Goal: Task Accomplishment & Management: Manage account settings

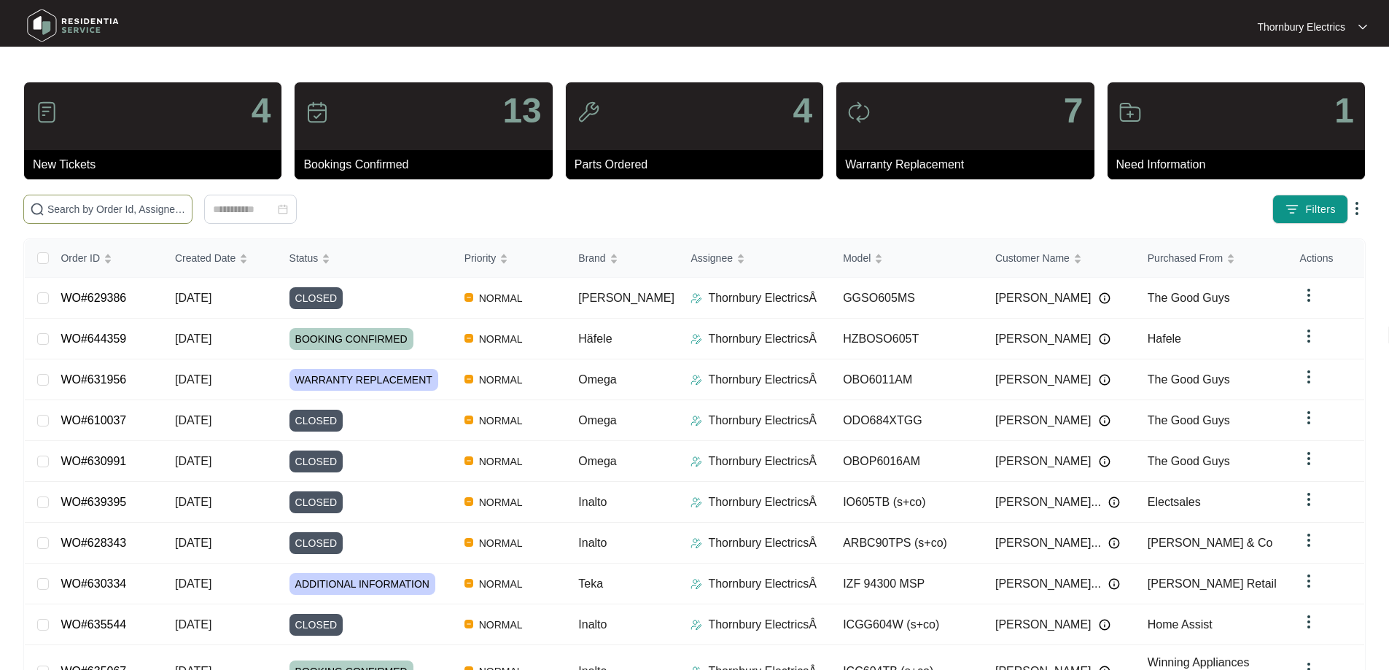
click at [192, 222] on span at bounding box center [107, 209] width 169 height 29
click at [186, 213] on input "text" at bounding box center [116, 209] width 139 height 16
paste input "644359"
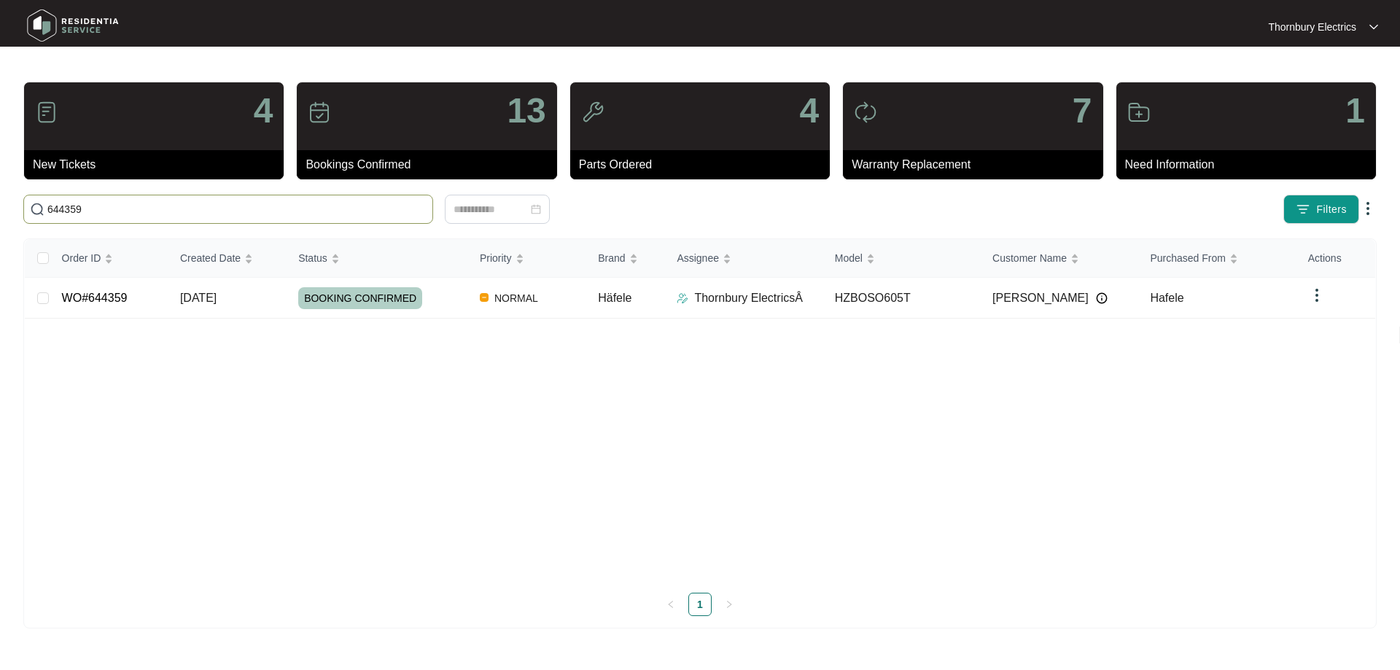
type input "644359"
click at [401, 306] on span "BOOKING CONFIRMED" at bounding box center [360, 298] width 124 height 22
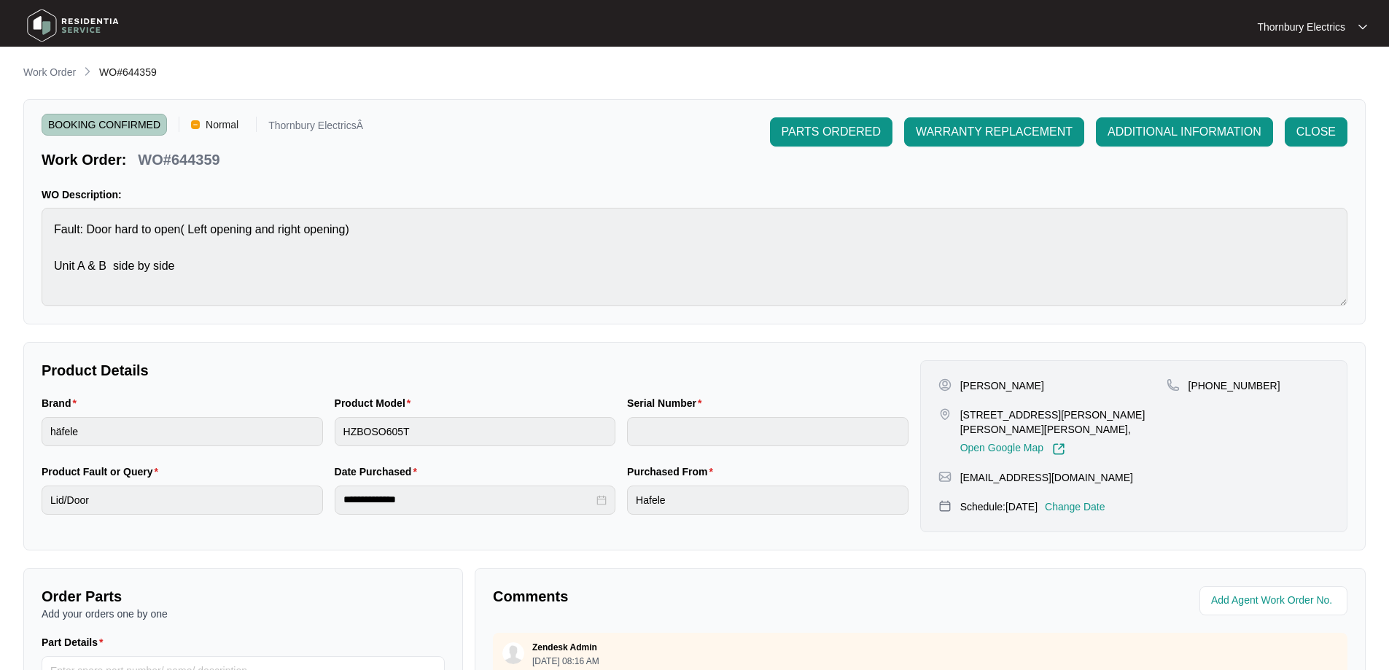
click at [1095, 511] on p "Change Date" at bounding box center [1075, 506] width 61 height 15
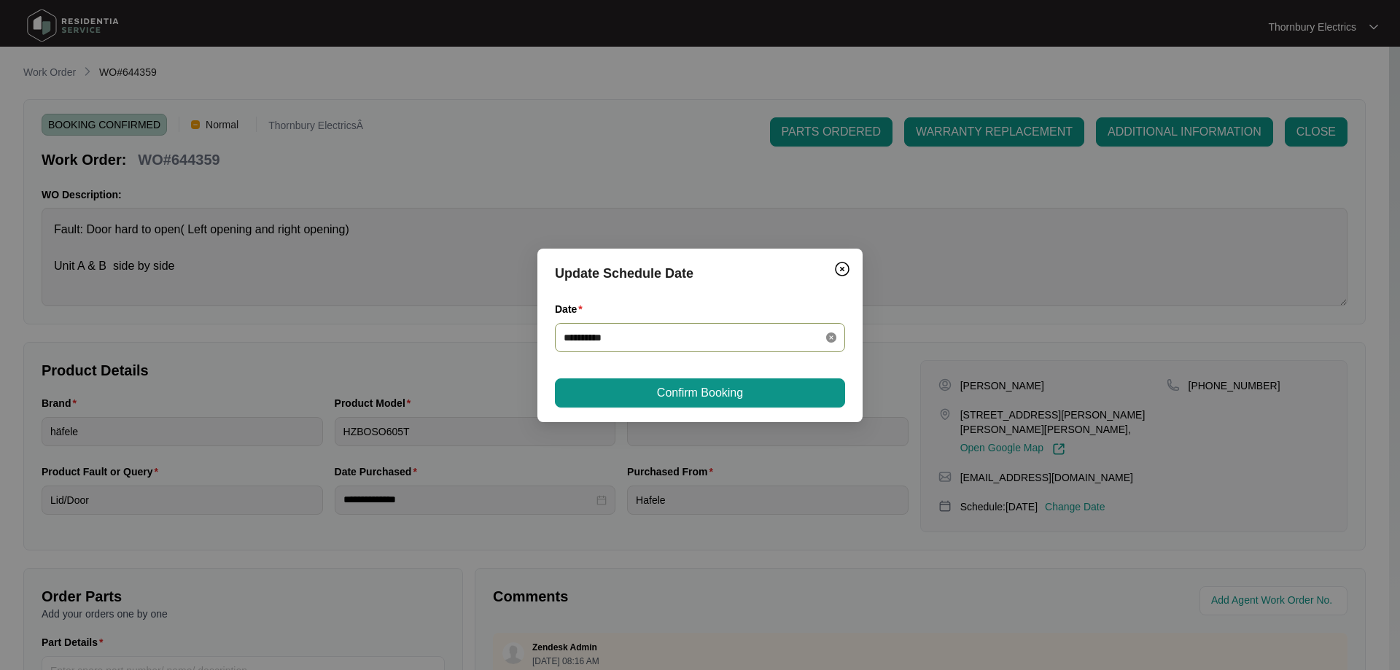
click at [828, 335] on icon "close-circle" at bounding box center [831, 337] width 10 height 10
click at [828, 340] on div at bounding box center [700, 338] width 273 height 16
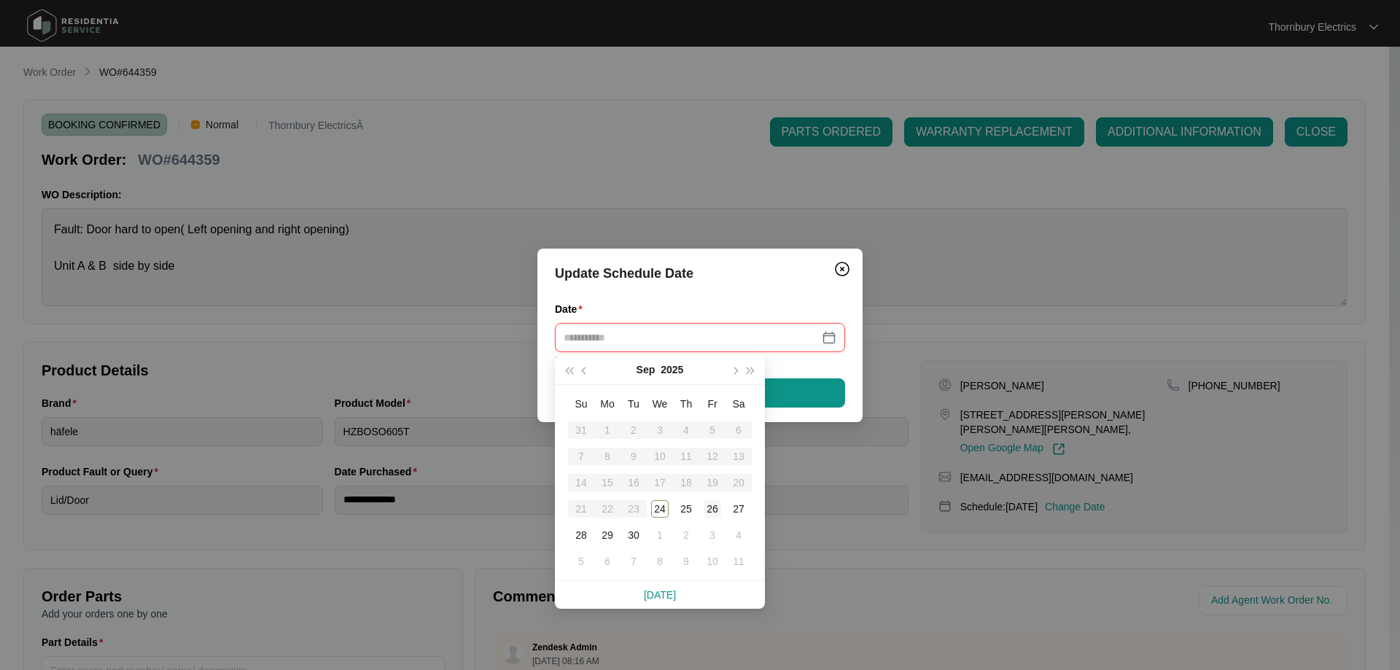
type input "**********"
click at [712, 510] on div "26" at bounding box center [712, 508] width 17 height 17
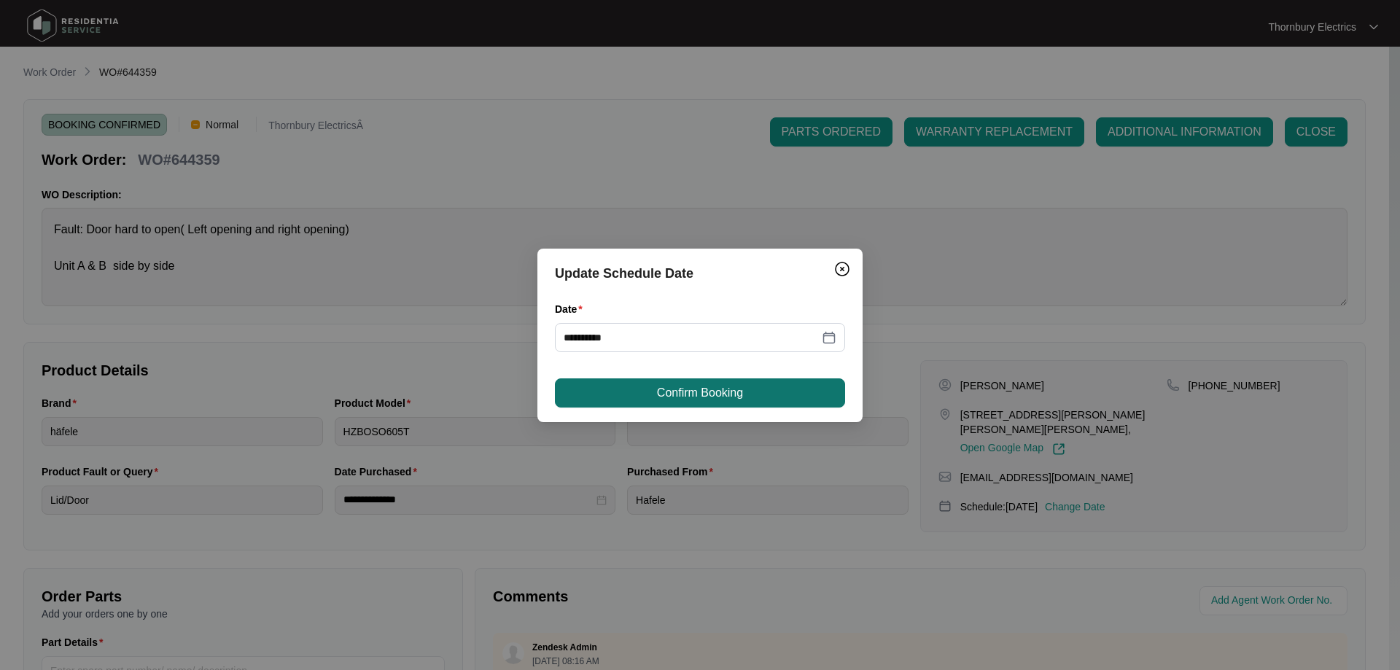
click at [747, 396] on button "Confirm Booking" at bounding box center [700, 392] width 290 height 29
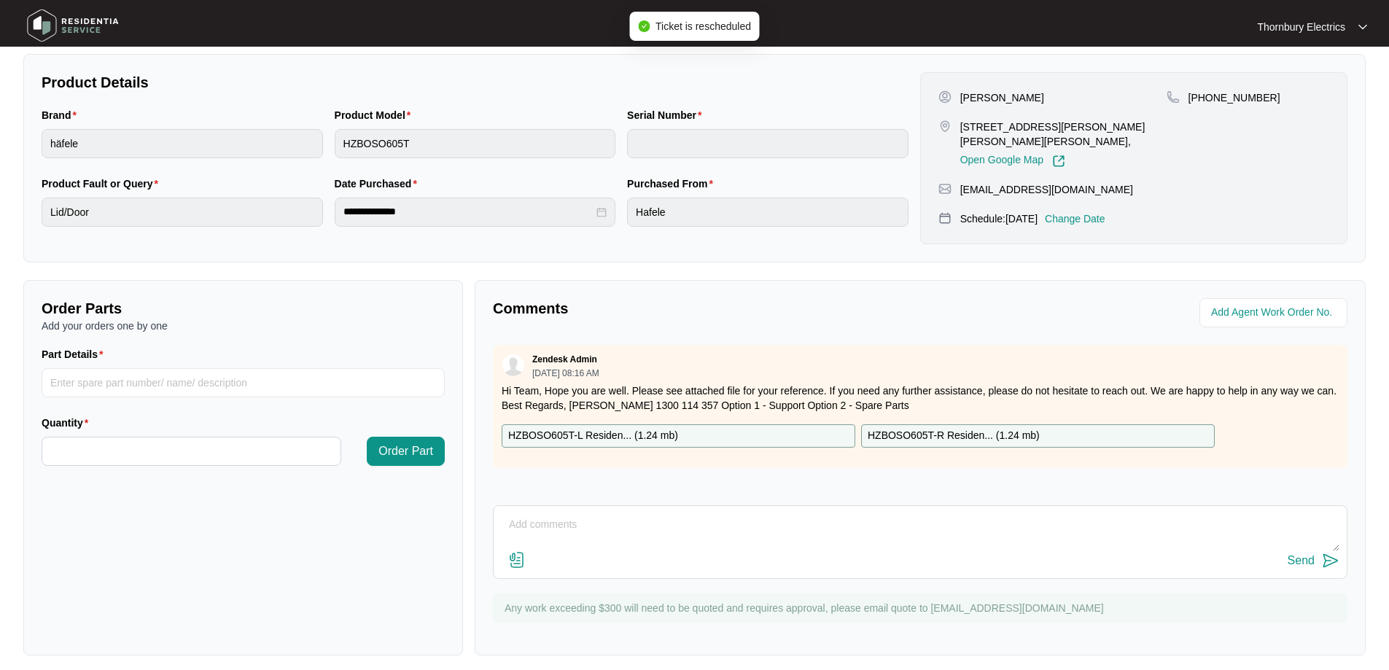
scroll to position [297, 0]
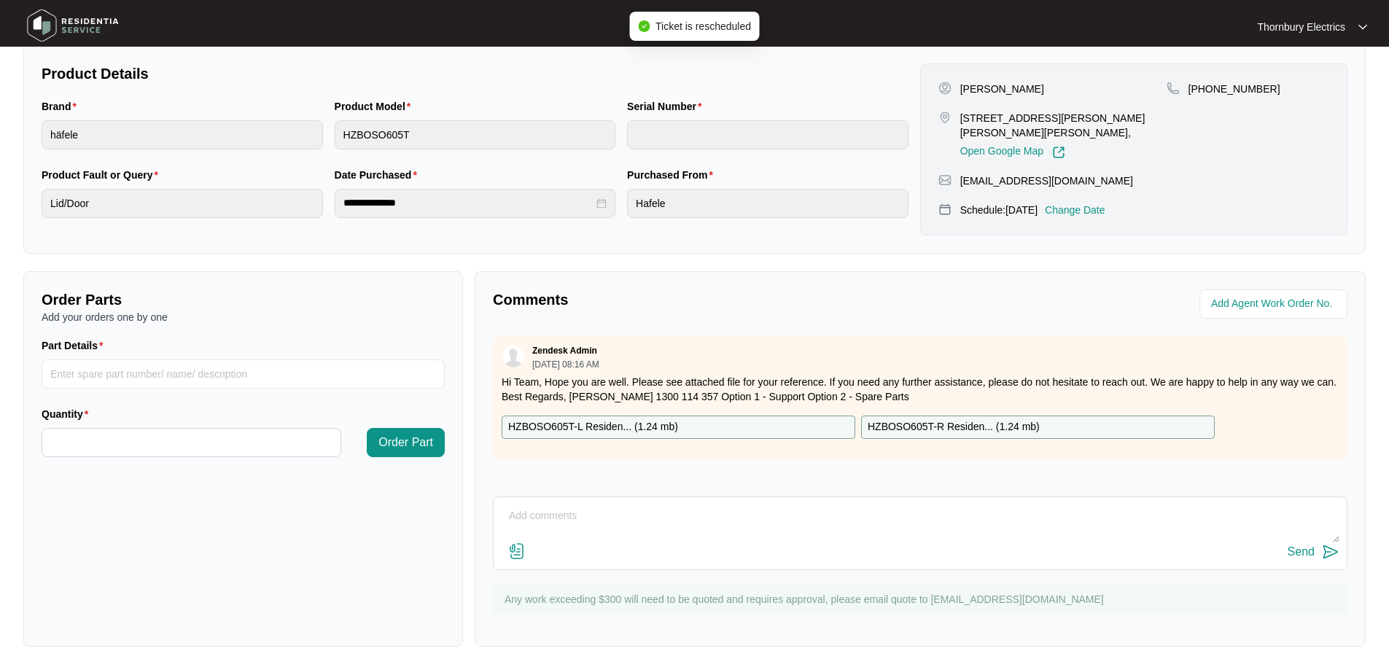
click at [782, 505] on textarea at bounding box center [920, 524] width 839 height 38
type textarea "We have managed to bring this job forward from 13.10 to [DATE][DATE] :)"
click at [1307, 557] on div "Send" at bounding box center [1301, 551] width 27 height 13
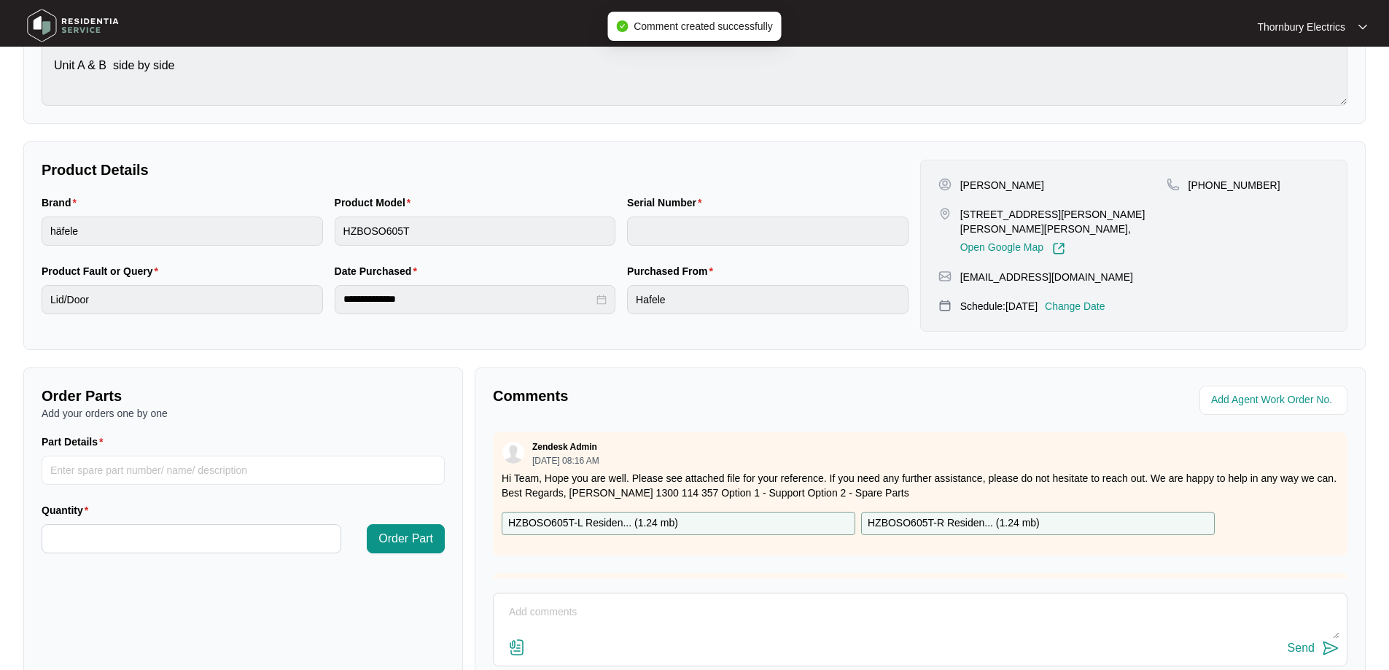
scroll to position [0, 0]
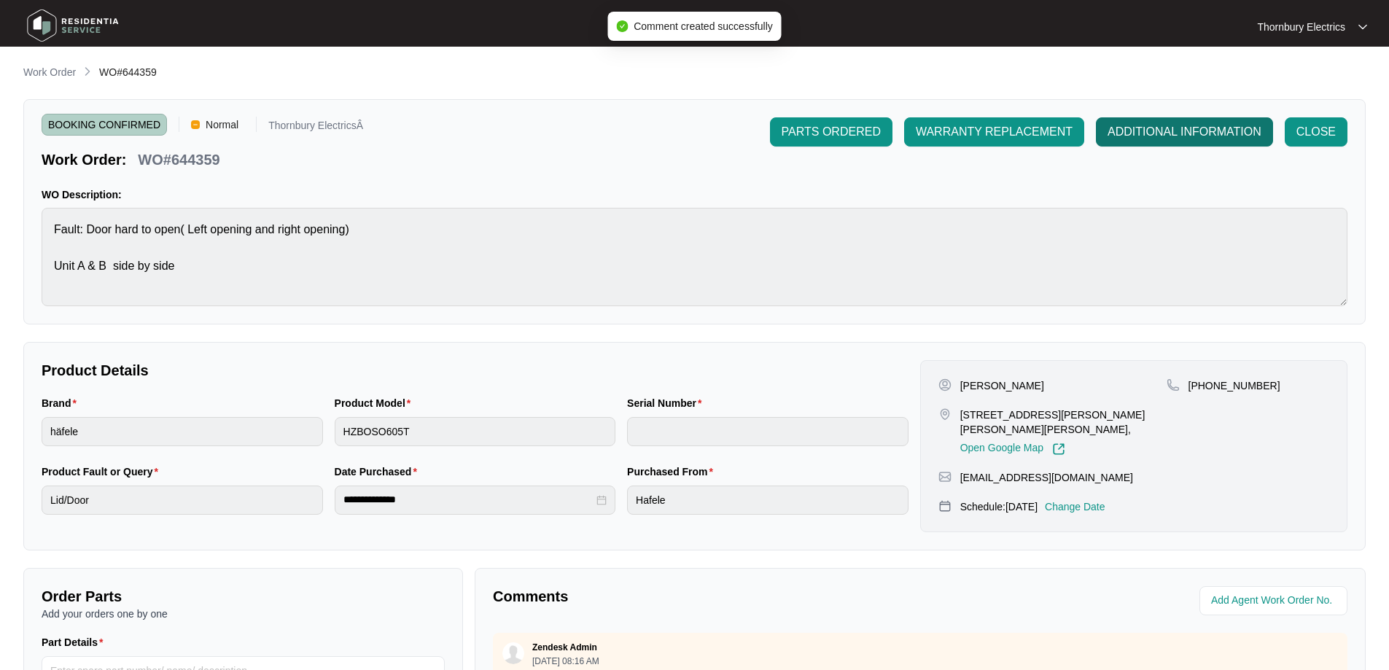
click at [1156, 125] on span "ADDITIONAL INFORMATION" at bounding box center [1185, 131] width 154 height 17
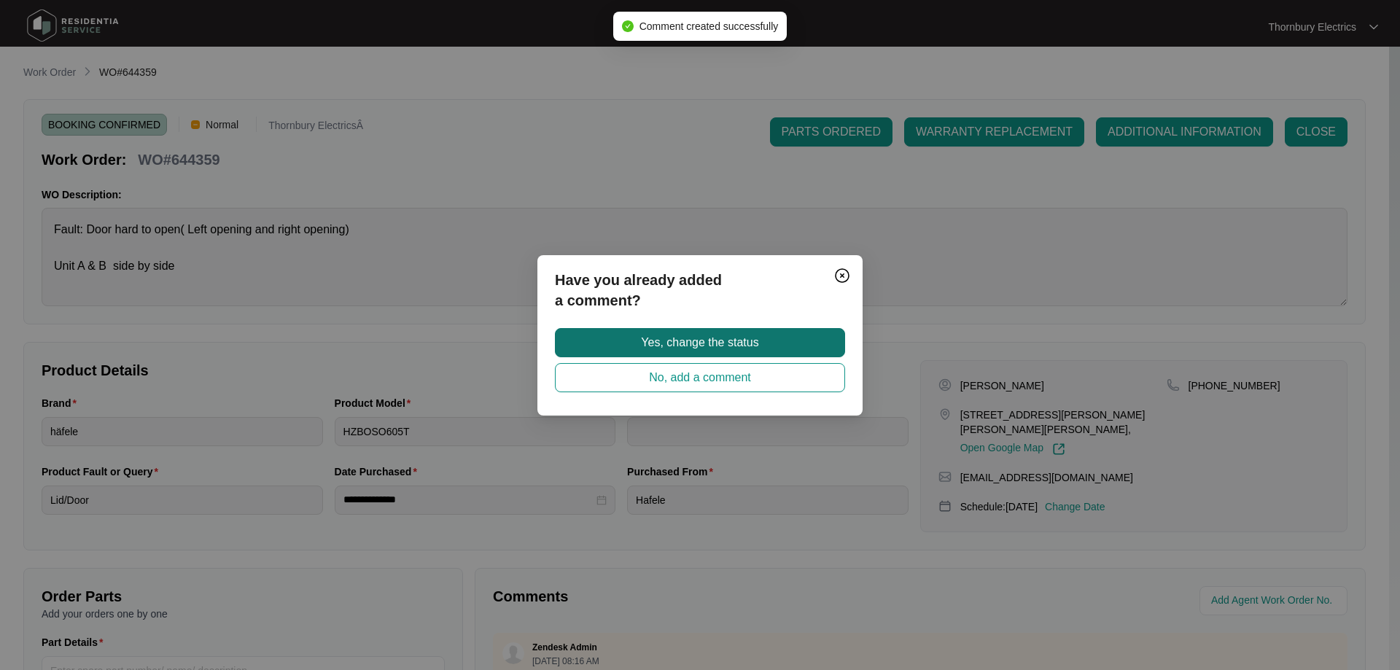
click at [719, 344] on span "Yes, change the status" at bounding box center [699, 342] width 117 height 17
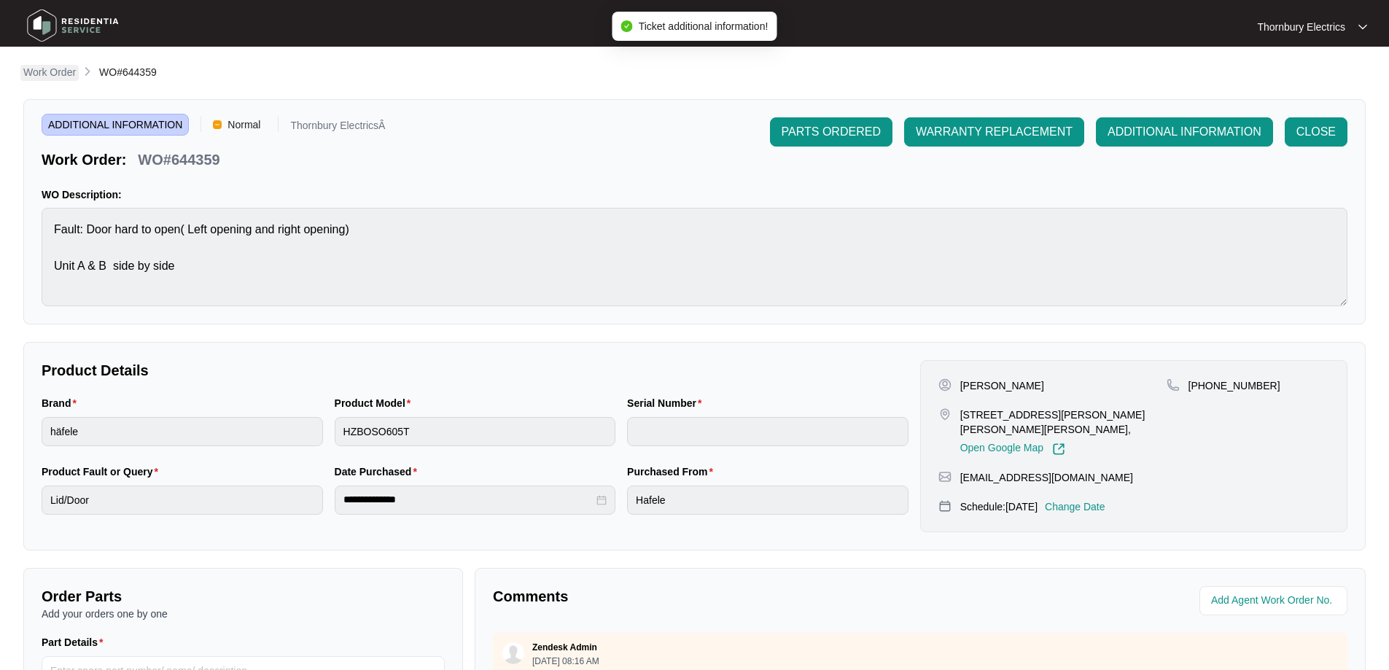
click at [44, 70] on p "Work Order" at bounding box center [49, 72] width 52 height 15
